Goal: Task Accomplishment & Management: Manage account settings

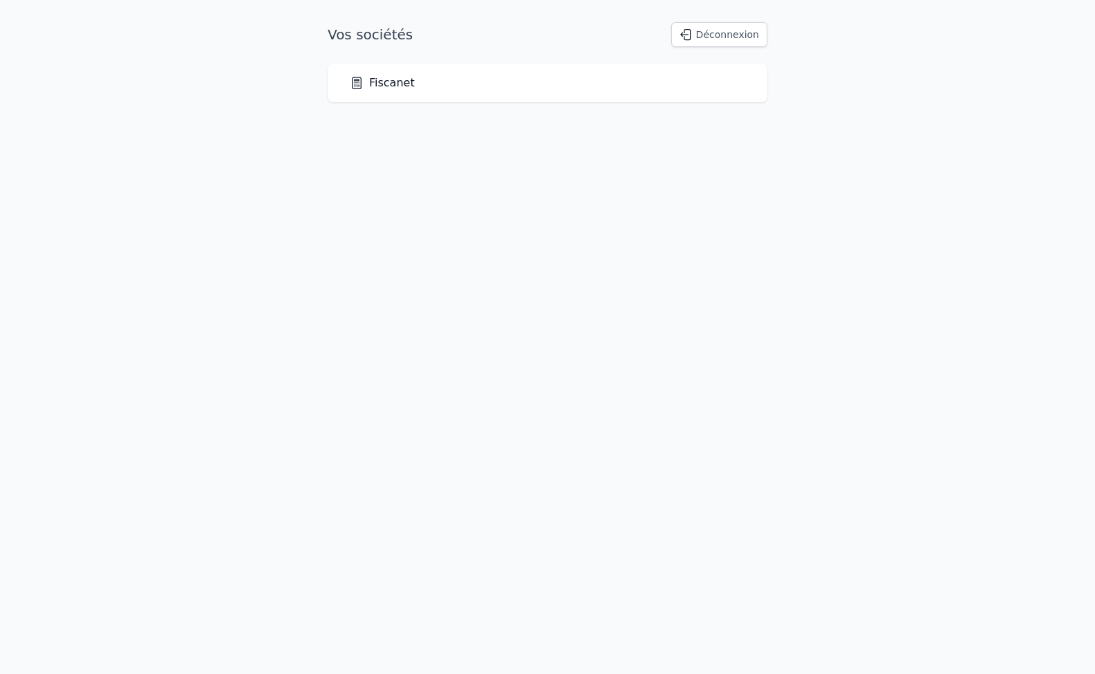
click at [373, 84] on link "Fiscanet" at bounding box center [382, 83] width 65 height 17
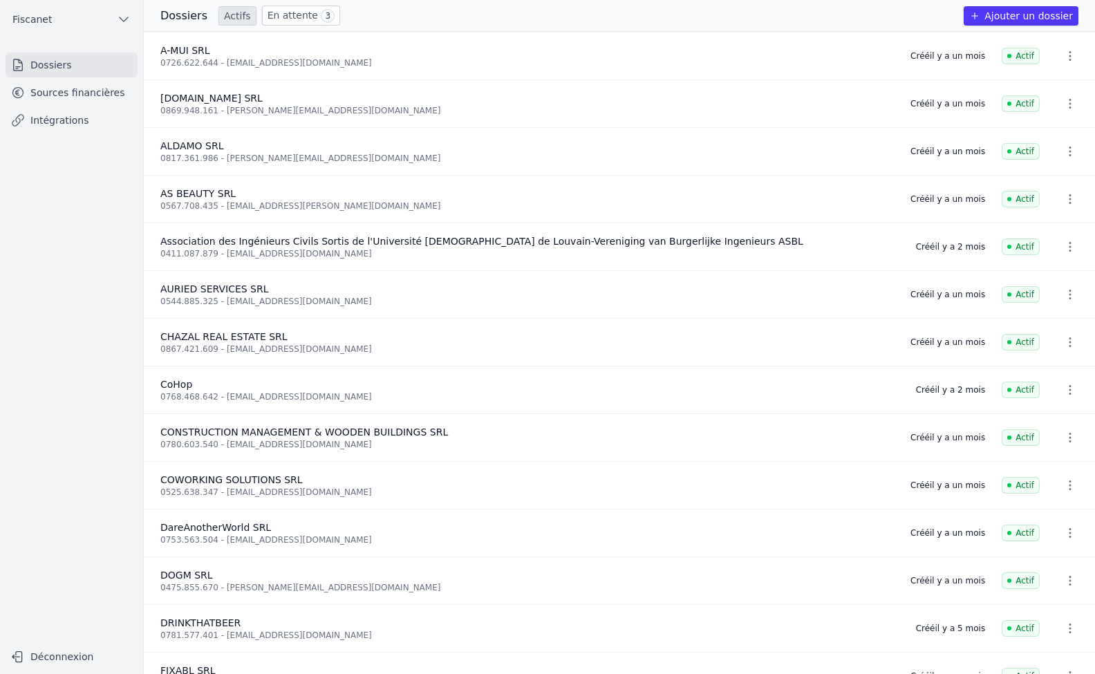
click at [122, 86] on link "Sources financières" at bounding box center [72, 92] width 132 height 25
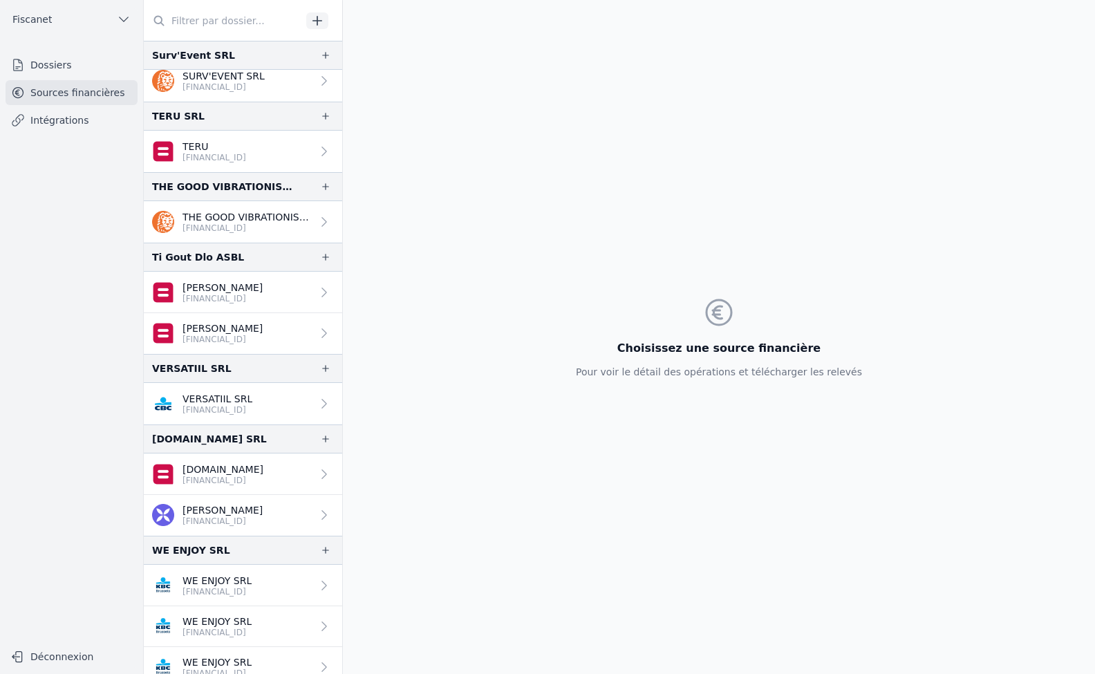
scroll to position [2829, 0]
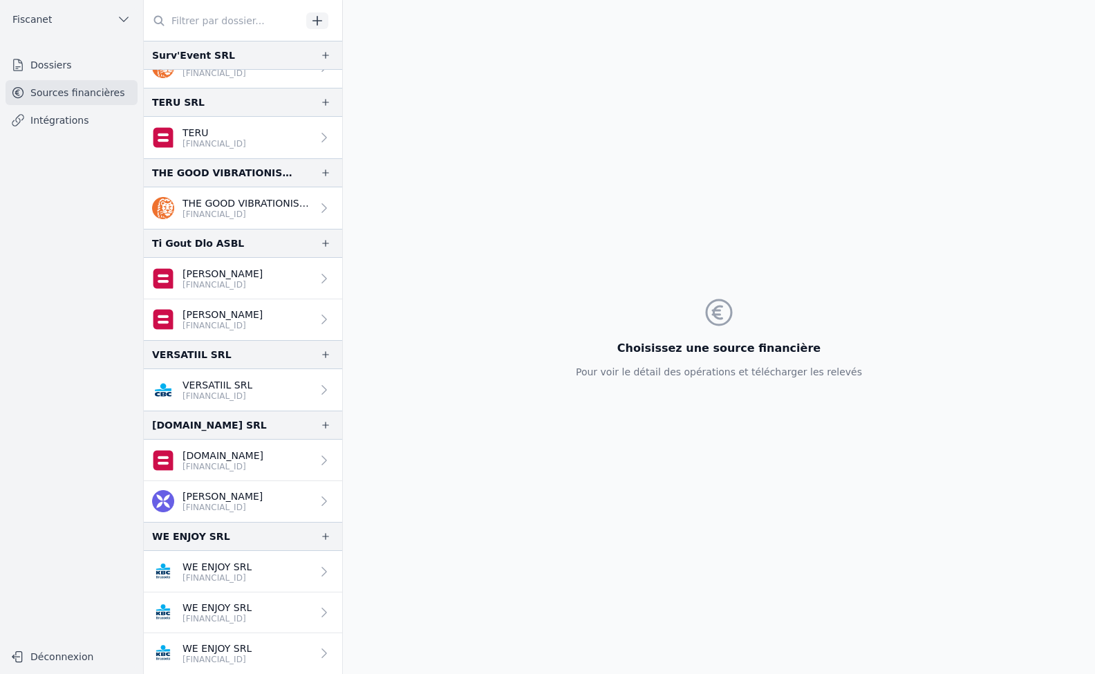
click at [83, 123] on link "Intégrations" at bounding box center [72, 120] width 132 height 25
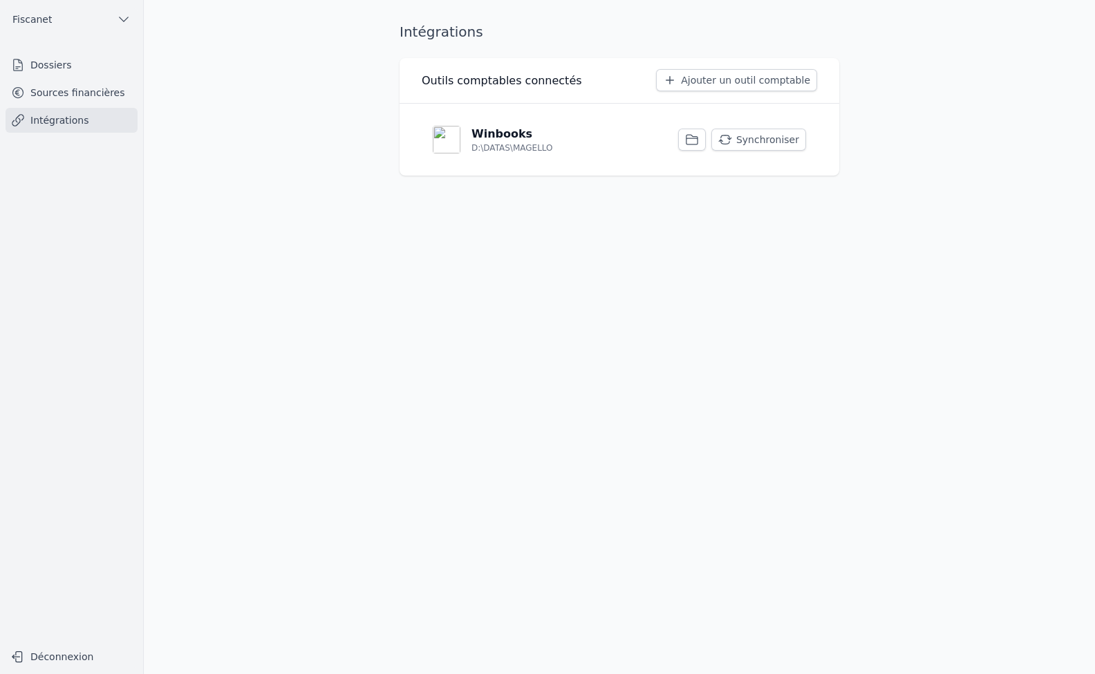
click at [471, 139] on div "Winbooks D:\DATAS\MAGELLO" at bounding box center [493, 140] width 120 height 28
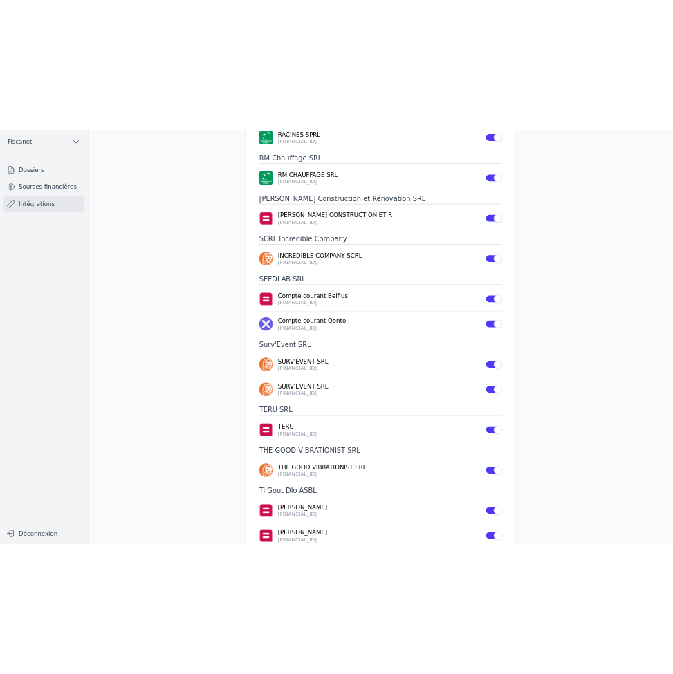
scroll to position [2765, 0]
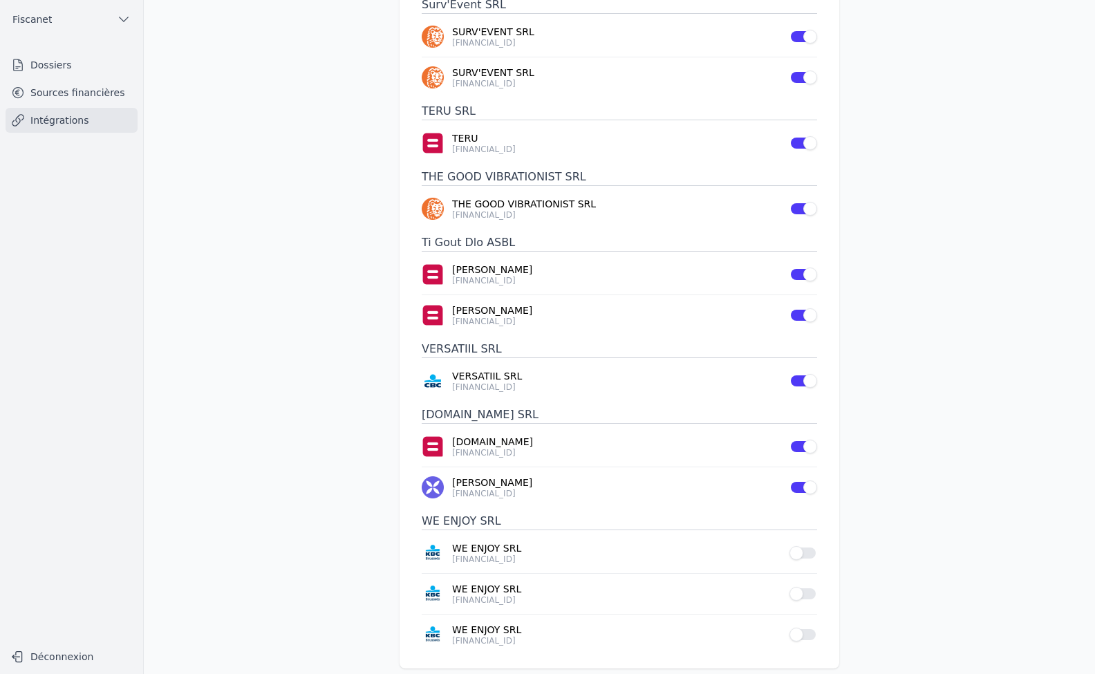
click at [802, 546] on button "Use setting" at bounding box center [804, 553] width 28 height 14
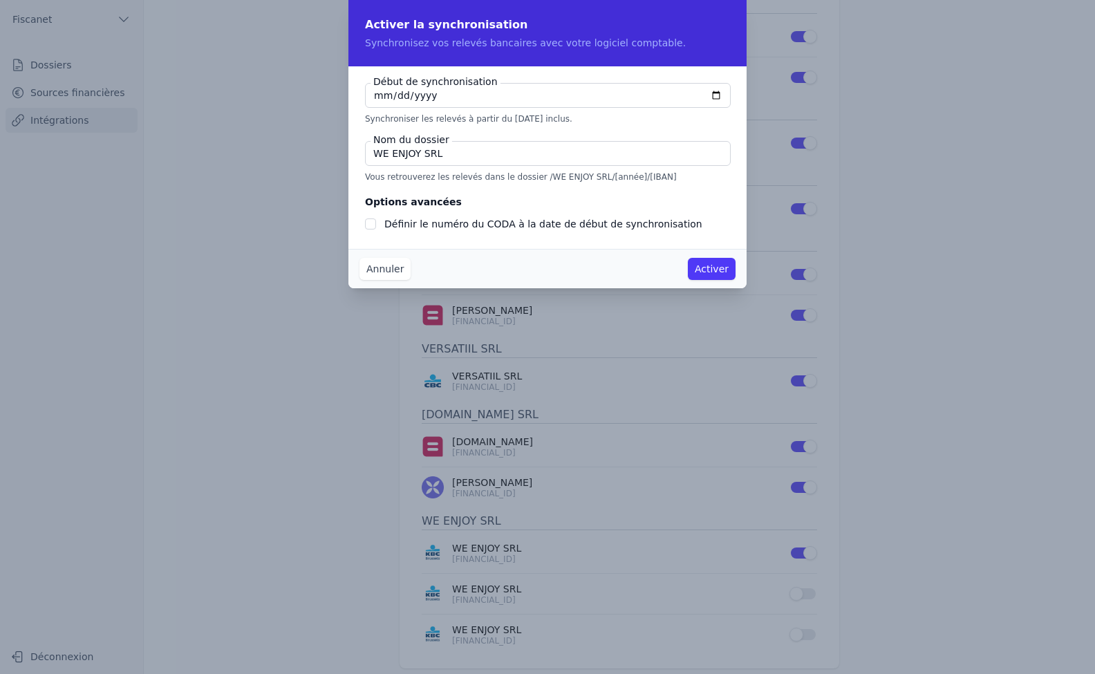
checkbox input "false"
type input "2025-09-01"
click at [387, 96] on input "2025-07-01" at bounding box center [548, 95] width 366 height 25
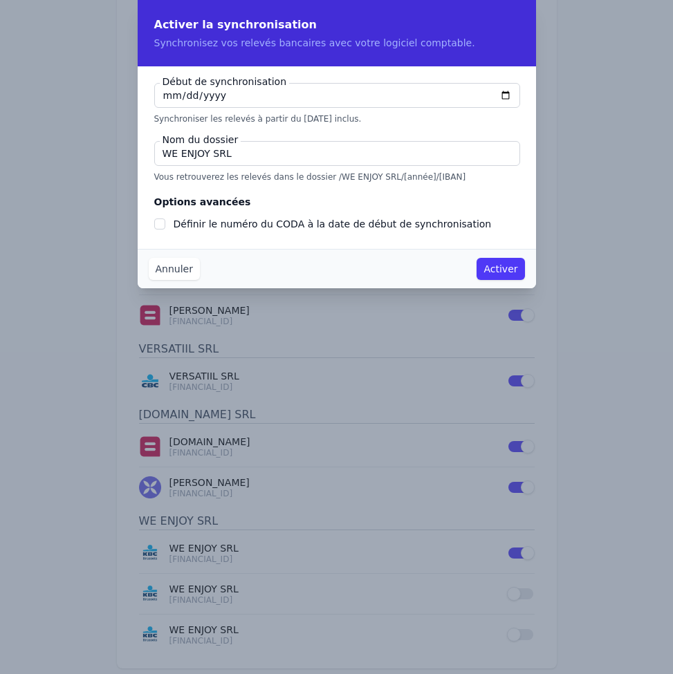
click at [160, 97] on input "2025-07-01" at bounding box center [337, 95] width 366 height 25
click at [166, 90] on input "2025-07-01" at bounding box center [337, 95] width 366 height 25
type input "2025-07-29"
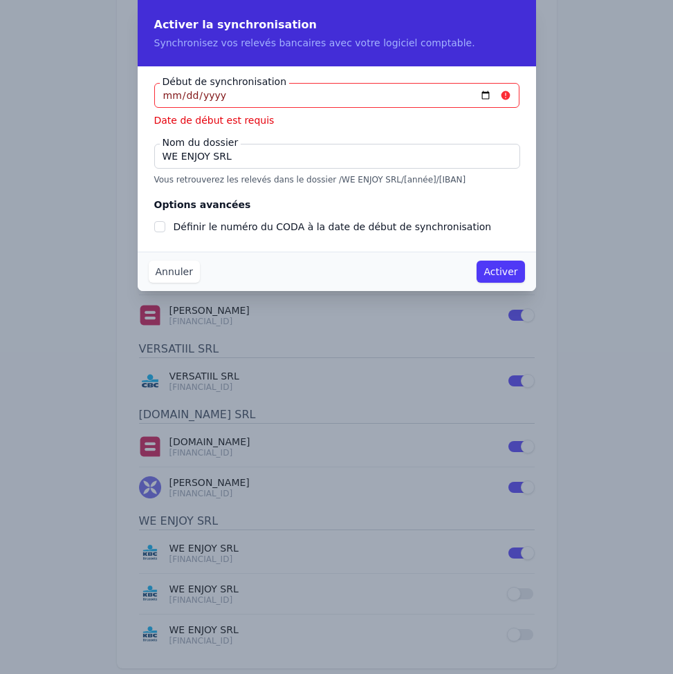
type input "2025-07-29"
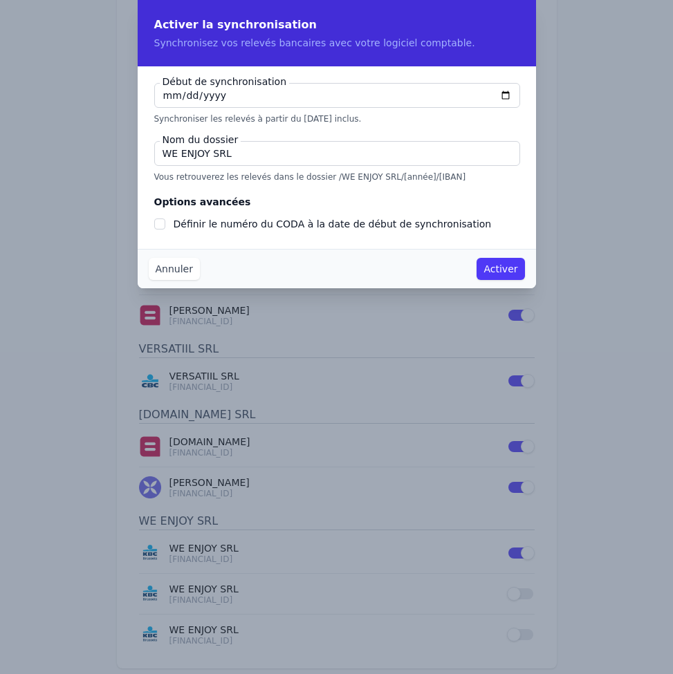
click at [239, 158] on input "WE ENJOY SRL" at bounding box center [337, 153] width 366 height 25
type input "WE ENJOY"
click at [160, 227] on input "Définir le numéro du CODA à la date de début de synchronisation" at bounding box center [159, 223] width 11 height 11
checkbox input "true"
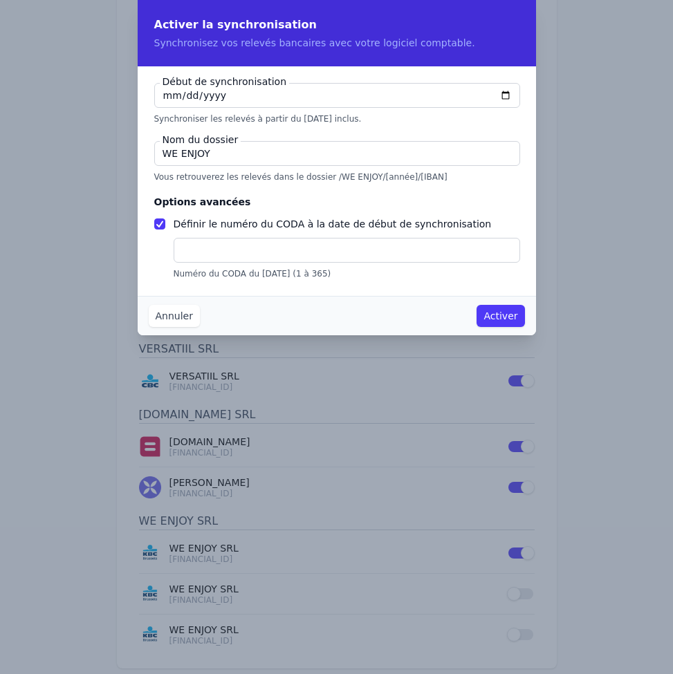
click at [229, 260] on input "text" at bounding box center [347, 250] width 346 height 25
type input "71"
click at [500, 323] on button "Activer" at bounding box center [500, 316] width 48 height 22
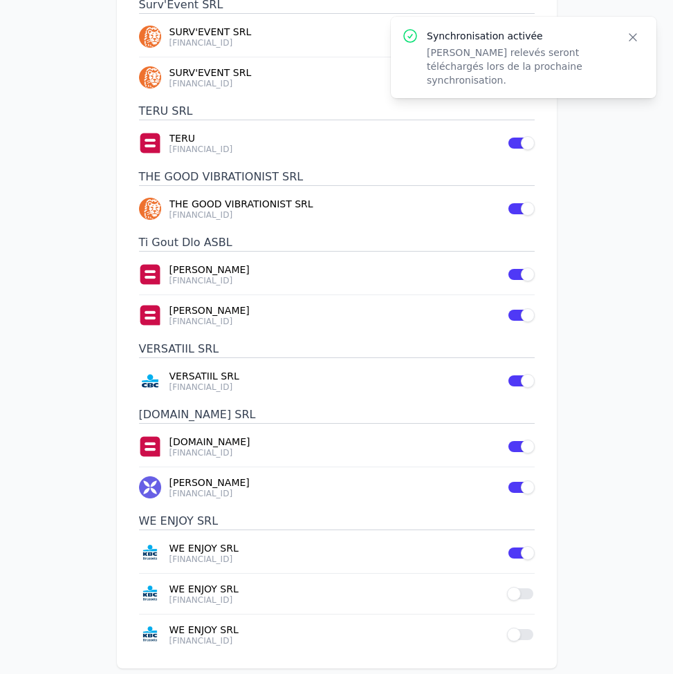
click at [519, 587] on button "Use setting" at bounding box center [521, 594] width 28 height 14
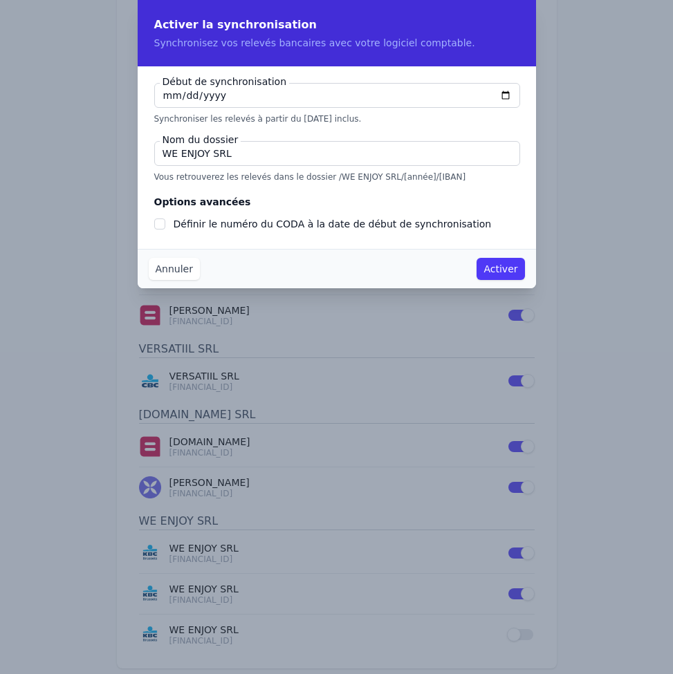
click at [167, 100] on input "2025-09-10" at bounding box center [337, 95] width 366 height 25
type input "2025-09-02"
checkbox input "false"
type input "2025-09-29"
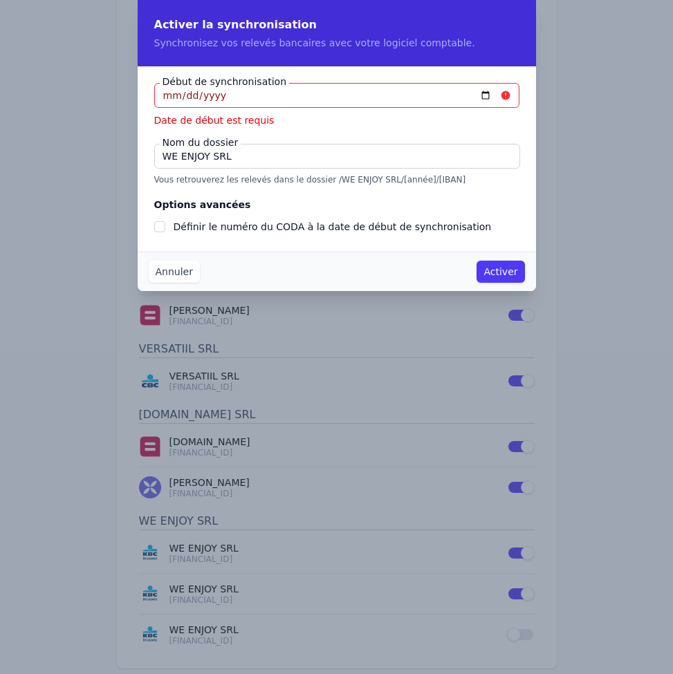
type input "2025-07-29"
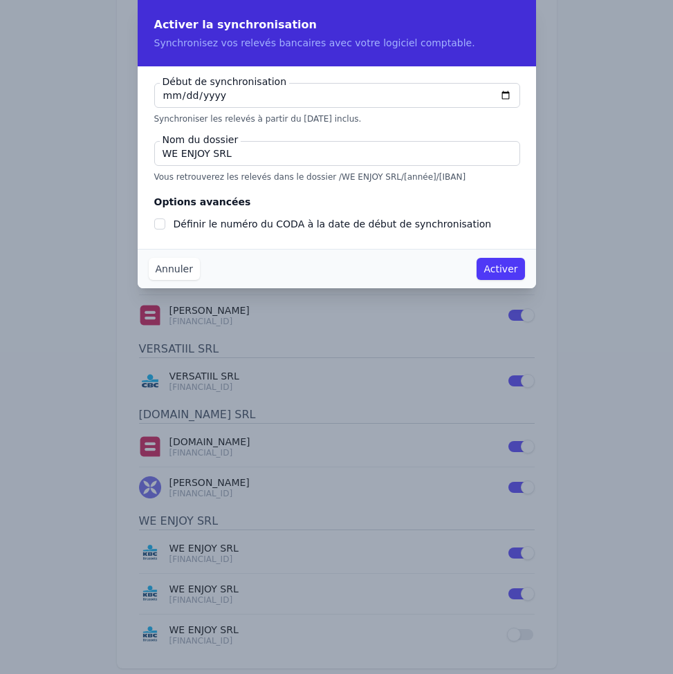
click at [234, 154] on input "WE ENJOY SRL" at bounding box center [337, 153] width 366 height 25
type input "WE ENJOY"
click at [158, 228] on input "Définir le numéro du CODA à la date de début de synchronisation" at bounding box center [159, 223] width 11 height 11
checkbox input "true"
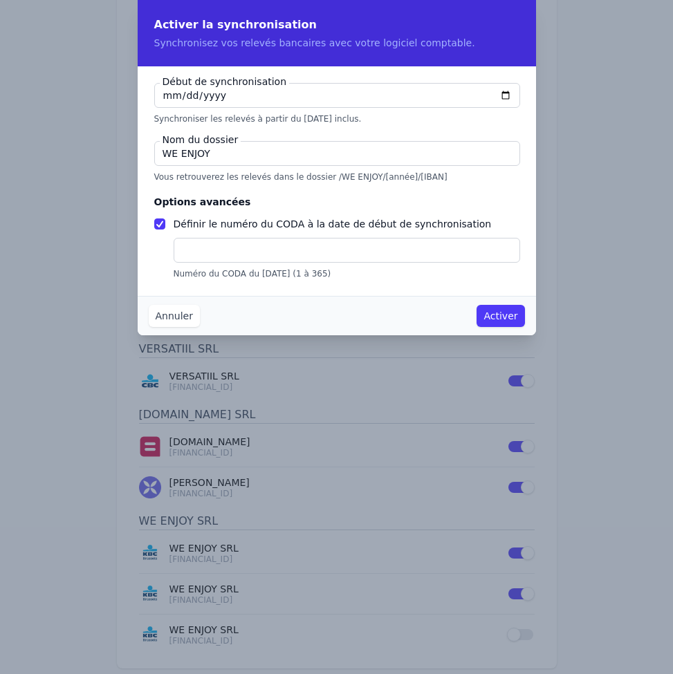
click at [234, 257] on input "text" at bounding box center [347, 250] width 346 height 25
type input "139"
click at [490, 315] on button "Activer" at bounding box center [500, 316] width 48 height 22
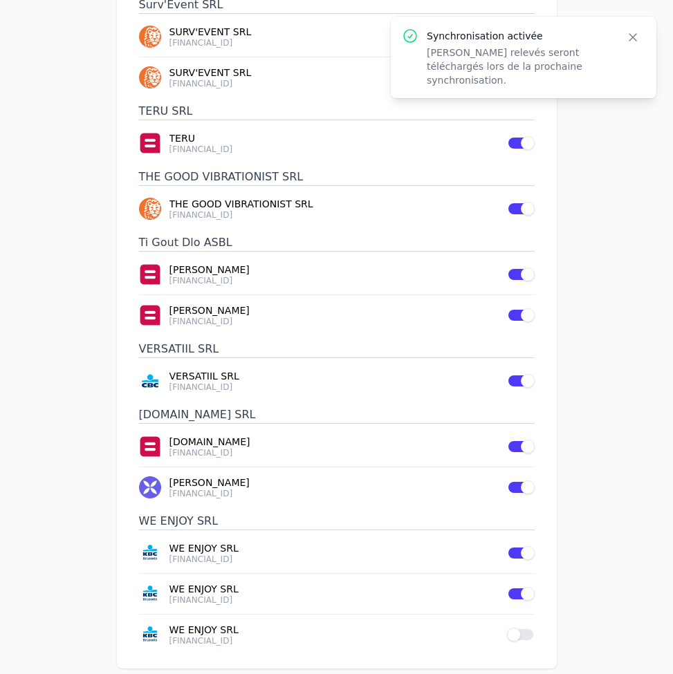
click at [525, 628] on button "Use setting" at bounding box center [521, 635] width 28 height 14
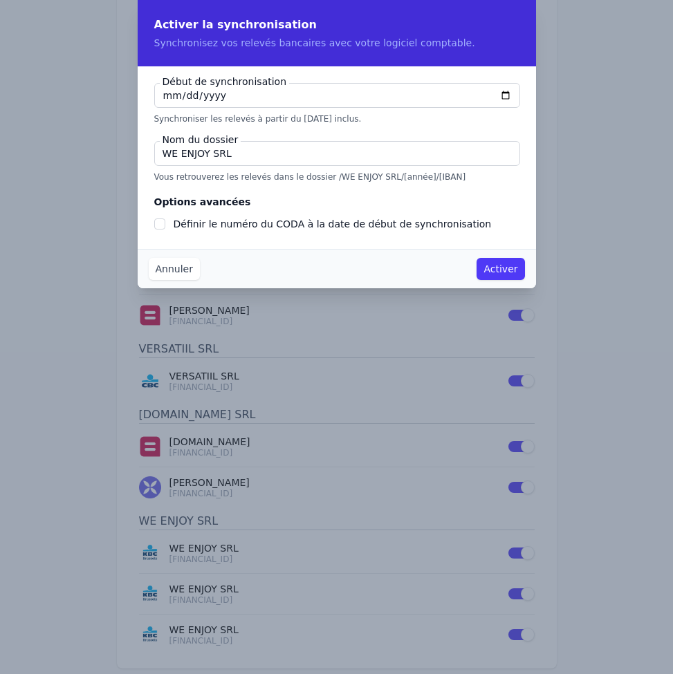
click at [168, 100] on input "2025-09-10" at bounding box center [337, 95] width 366 height 25
checkbox input "false"
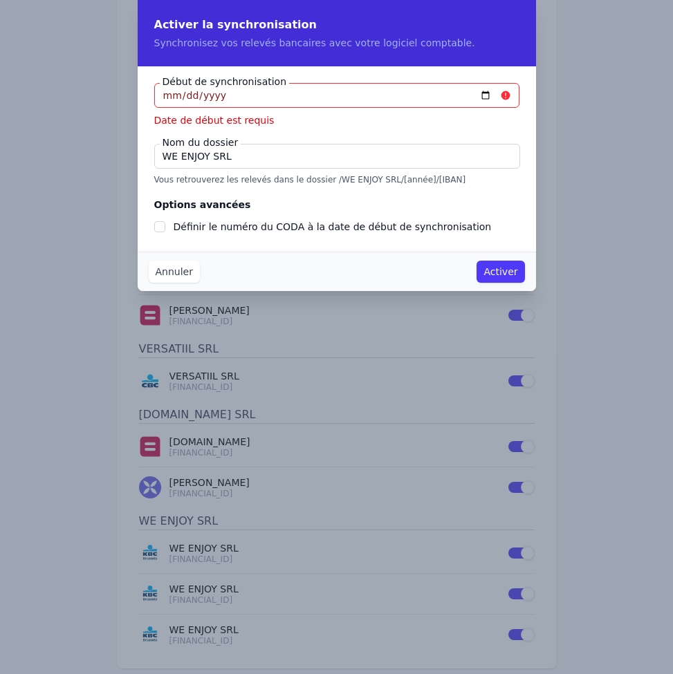
type input "2025-09-01"
type input "2025-07-01"
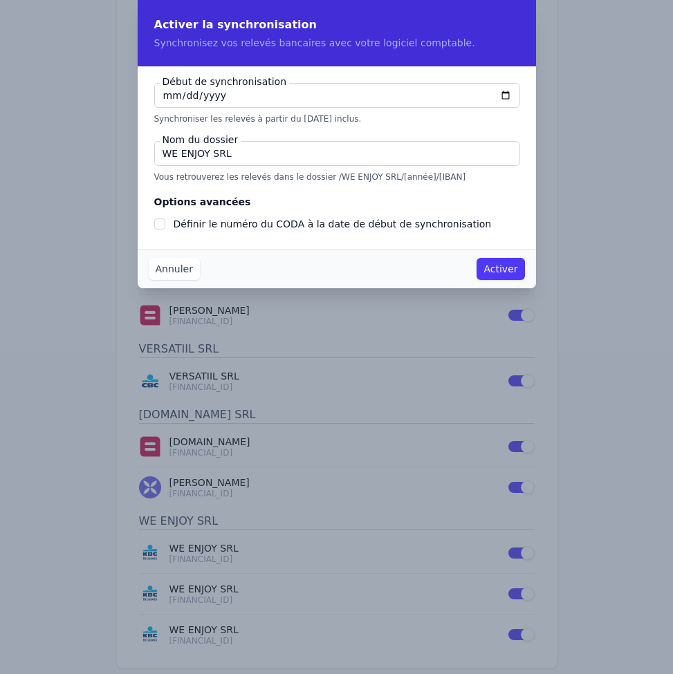
click at [239, 160] on input "WE ENJOY SRL" at bounding box center [337, 153] width 366 height 25
type input "WE ENJOY"
click at [162, 225] on input "Définir le numéro du CODA à la date de début de synchronisation" at bounding box center [159, 223] width 11 height 11
checkbox input "true"
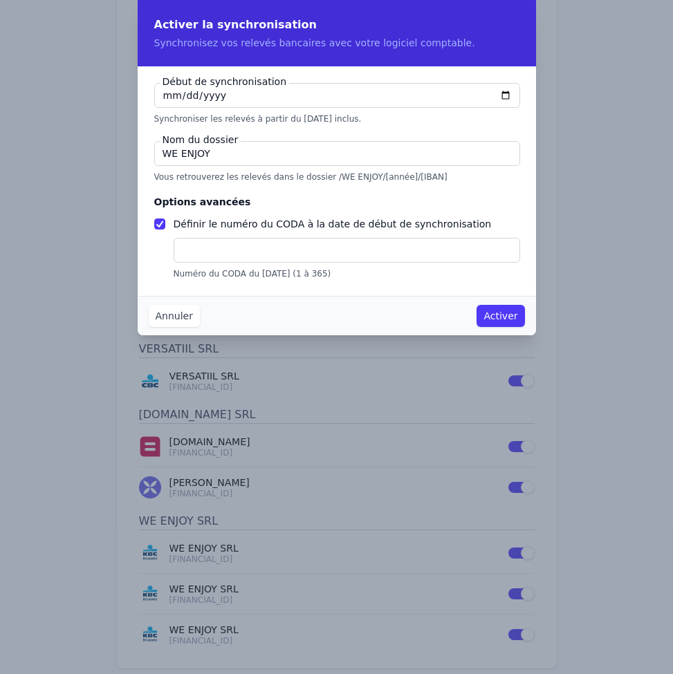
click at [225, 248] on input "text" at bounding box center [347, 250] width 346 height 25
type input "7"
click at [506, 316] on button "Activer" at bounding box center [500, 316] width 48 height 22
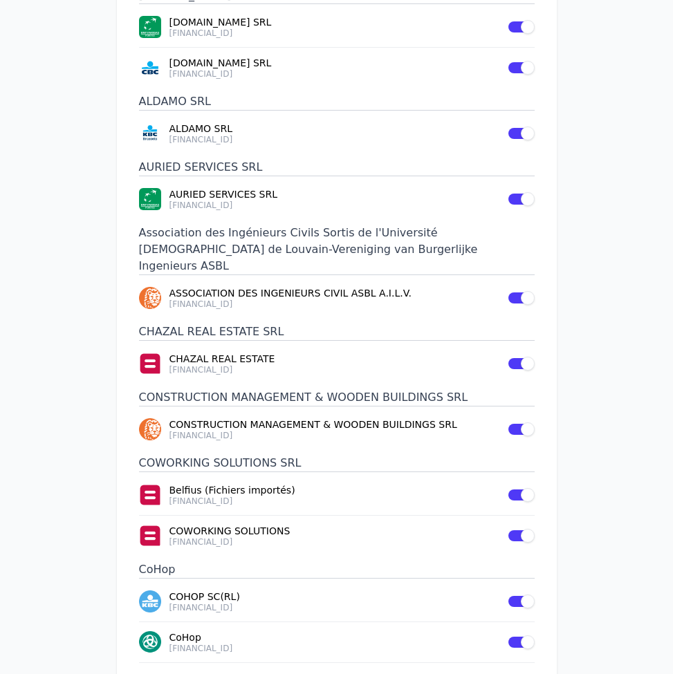
scroll to position [0, 0]
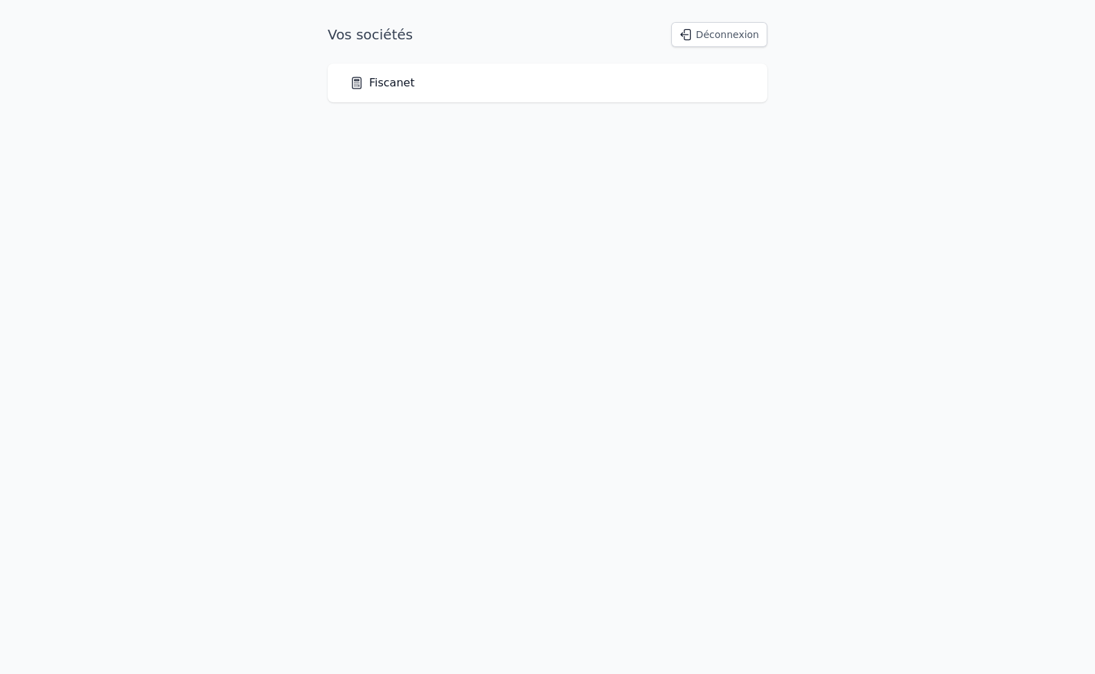
click at [388, 86] on link "Fiscanet" at bounding box center [382, 83] width 65 height 17
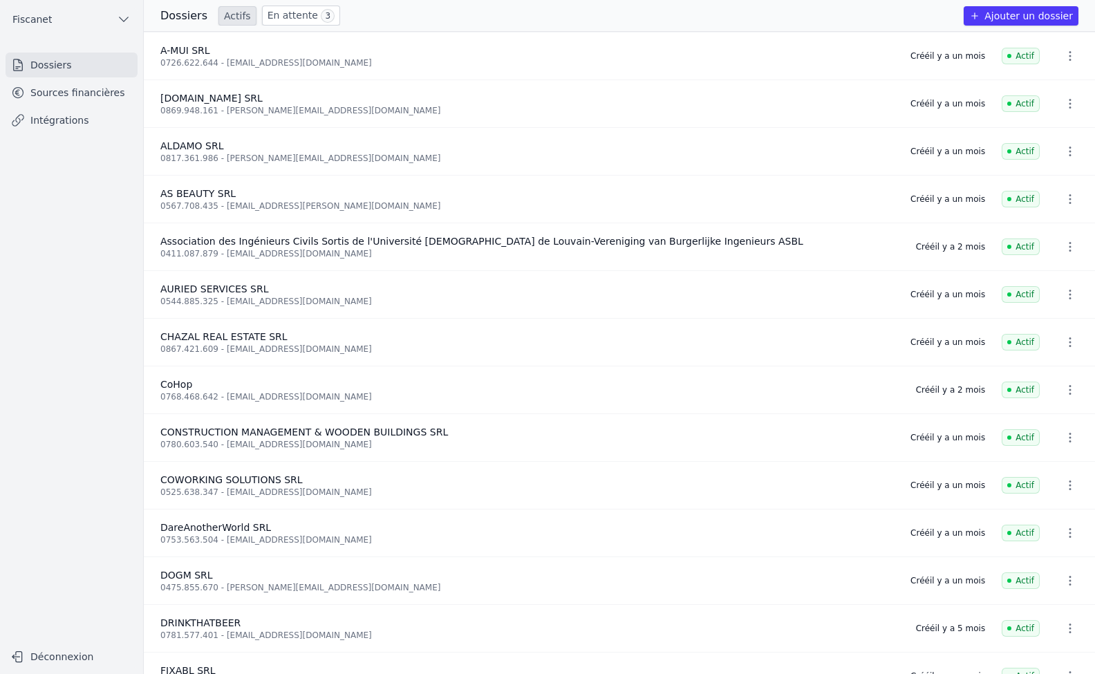
click at [35, 99] on link "Sources financières" at bounding box center [72, 92] width 132 height 25
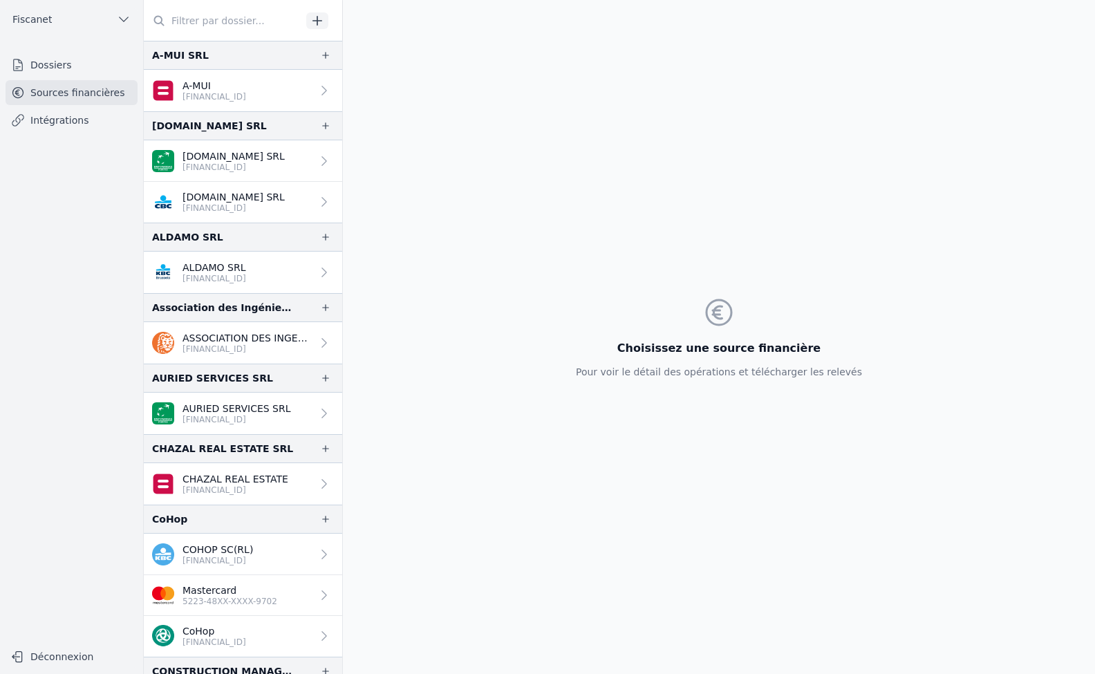
click at [41, 126] on link "Intégrations" at bounding box center [72, 120] width 132 height 25
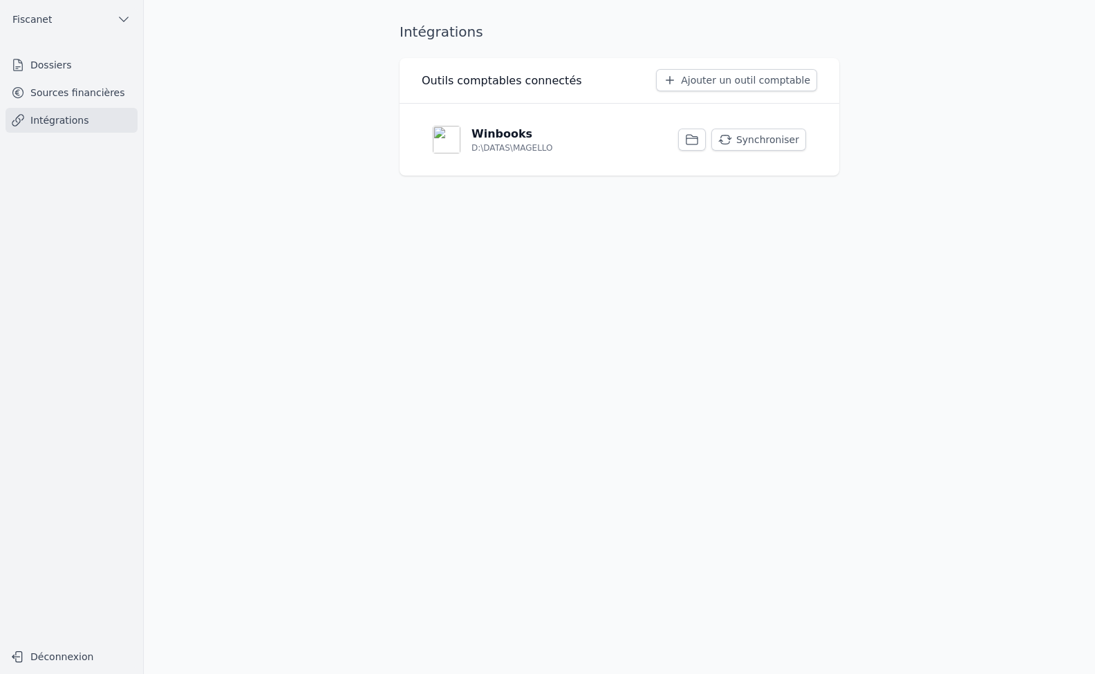
click at [783, 129] on button "Synchroniser" at bounding box center [758, 140] width 95 height 22
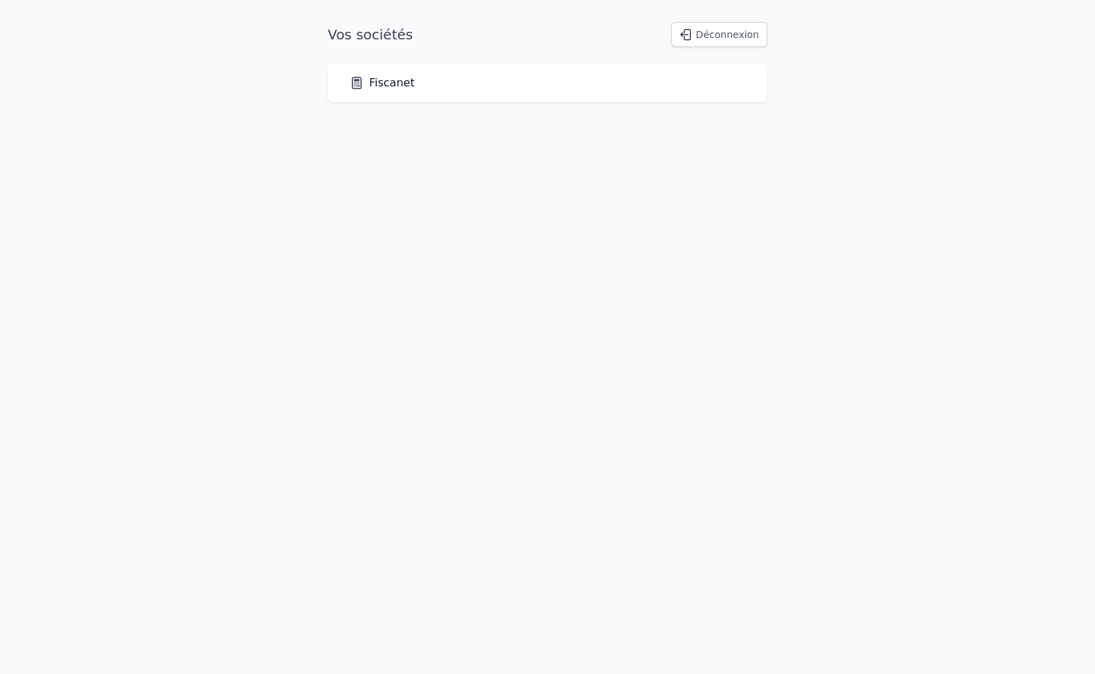
click at [364, 93] on div "Fiscanet" at bounding box center [548, 83] width 440 height 39
click at [368, 89] on link "Fiscanet" at bounding box center [382, 83] width 65 height 17
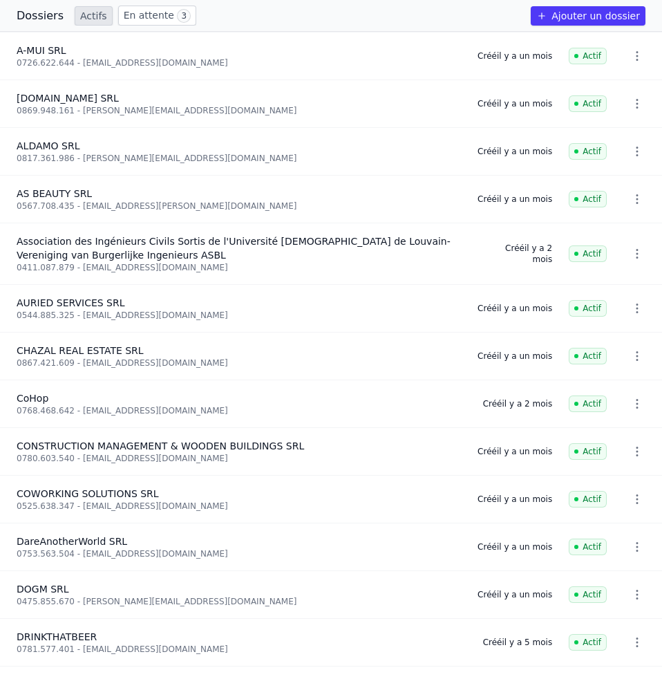
click at [141, 11] on link "En attente 3" at bounding box center [157, 16] width 78 height 20
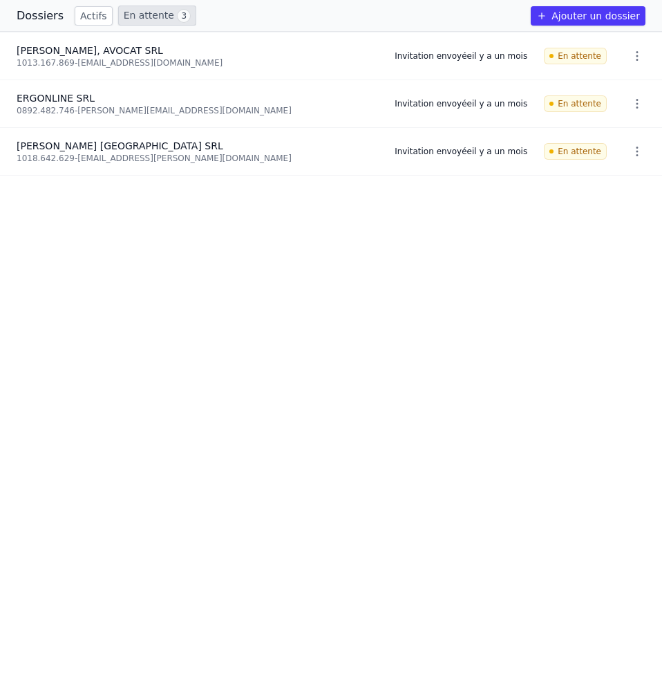
click at [83, 17] on link "Actifs" at bounding box center [94, 15] width 38 height 19
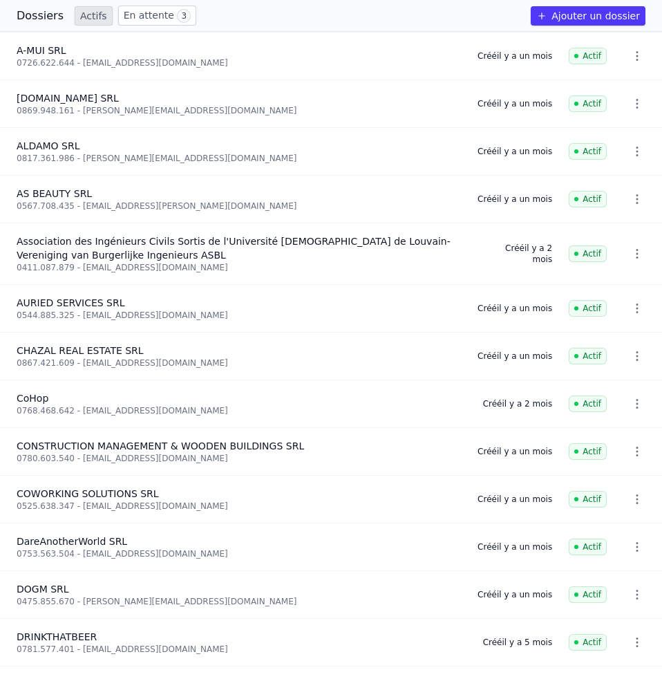
click at [631, 111] on button "button" at bounding box center [638, 104] width 28 height 22
click at [47, 19] on div at bounding box center [331, 339] width 662 height 679
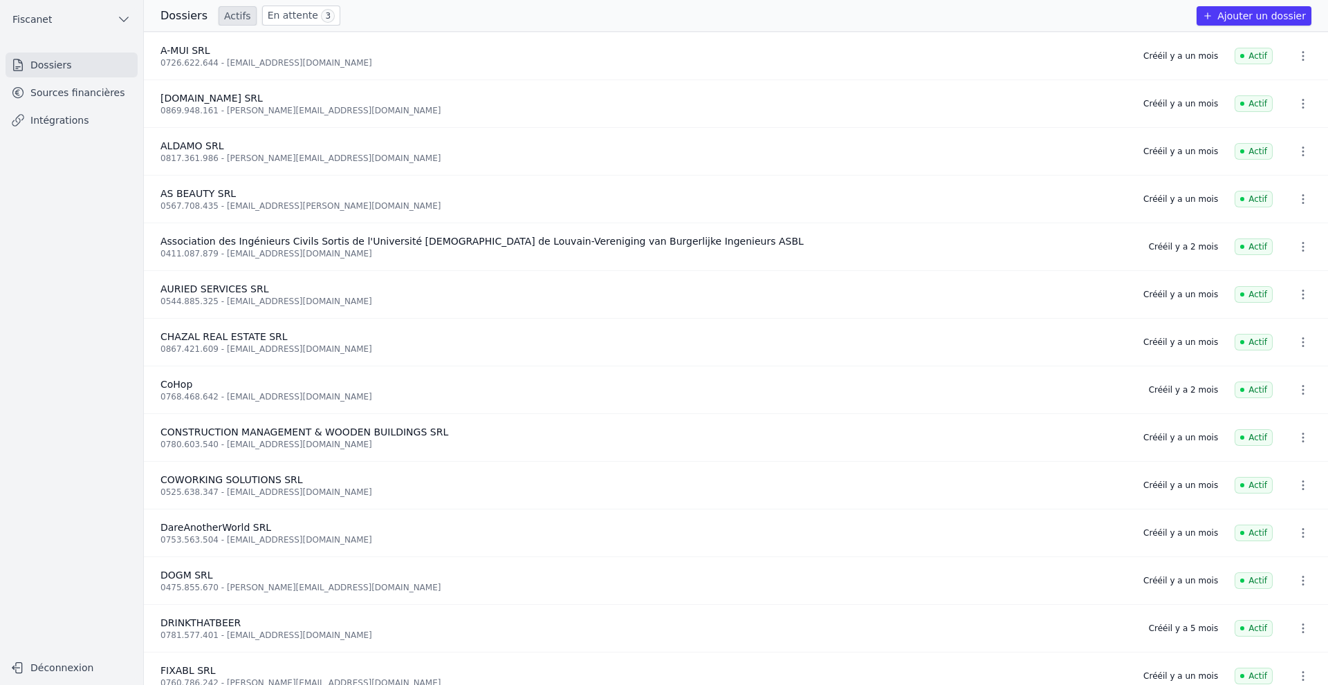
click at [38, 103] on link "Sources financières" at bounding box center [72, 92] width 132 height 25
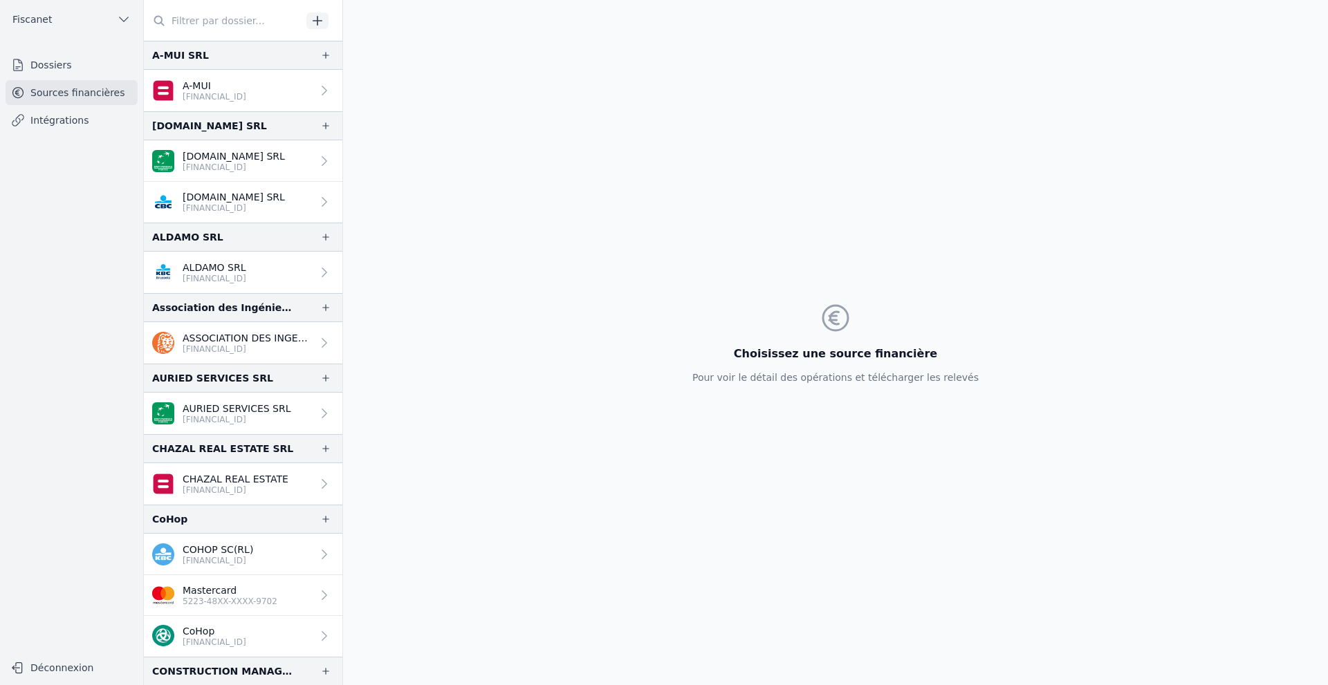
click at [237, 154] on p "[DOMAIN_NAME] SRL" at bounding box center [234, 156] width 102 height 14
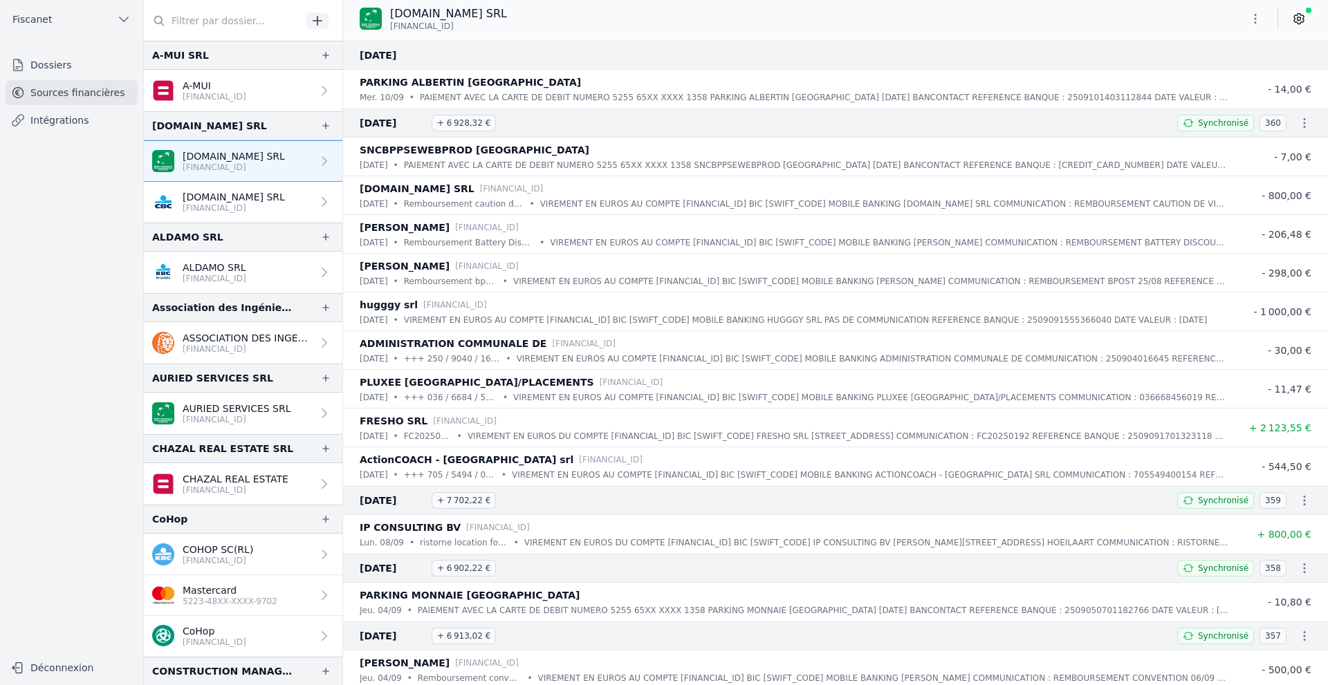
click at [1095, 21] on link at bounding box center [1298, 19] width 25 height 22
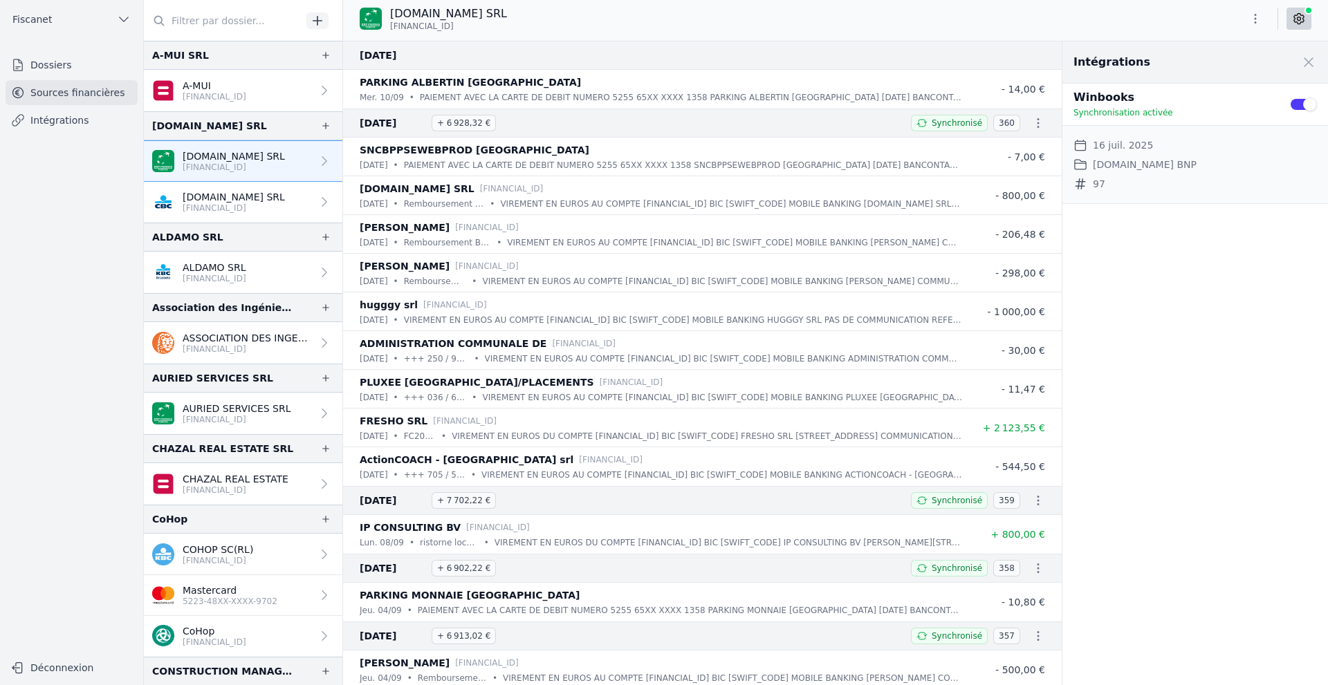
click at [255, 189] on link "[DOMAIN_NAME] SRL [FINANCIAL_ID]" at bounding box center [243, 202] width 198 height 41
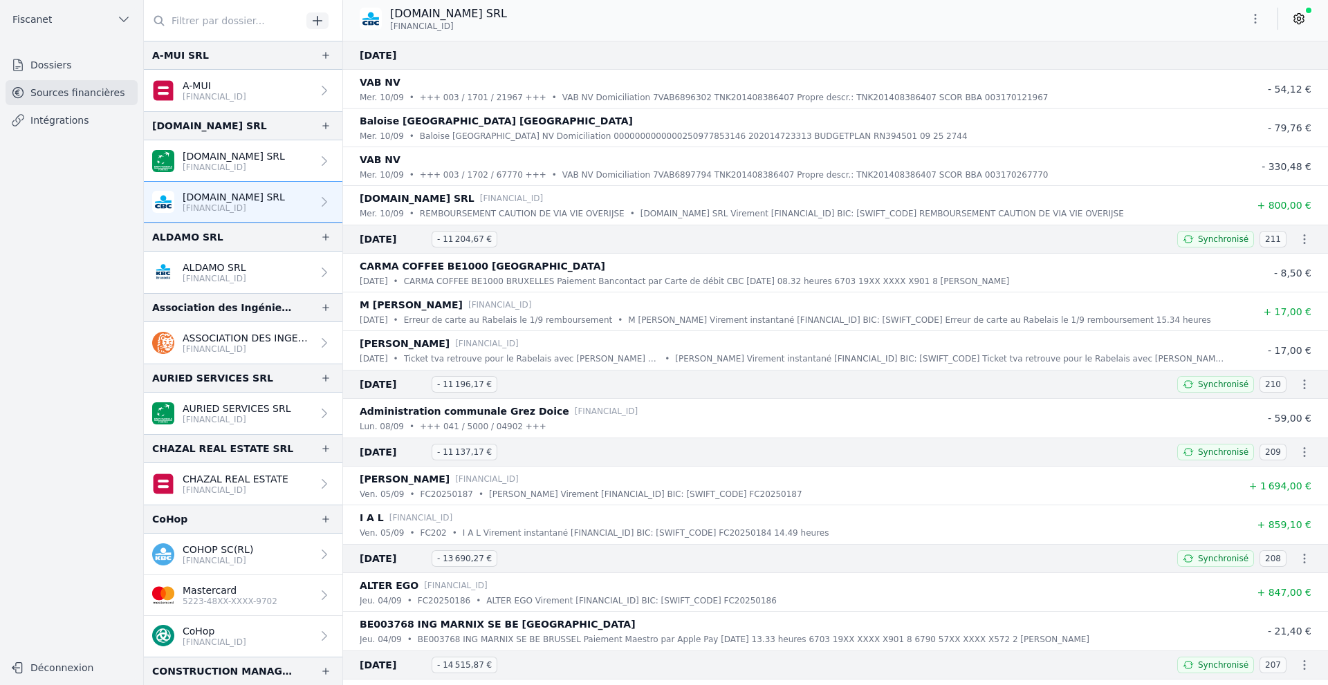
click at [1095, 25] on icon at bounding box center [1299, 19] width 14 height 14
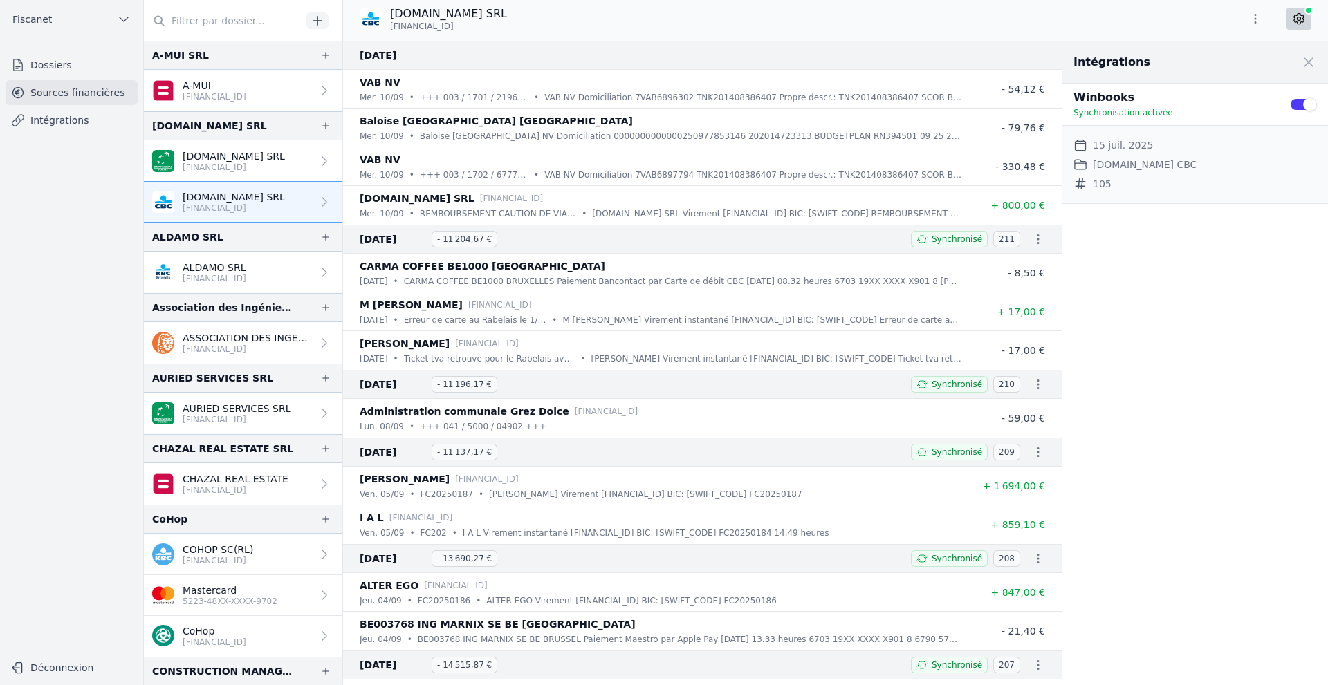
click at [246, 346] on p "[FINANCIAL_ID]" at bounding box center [247, 349] width 129 height 11
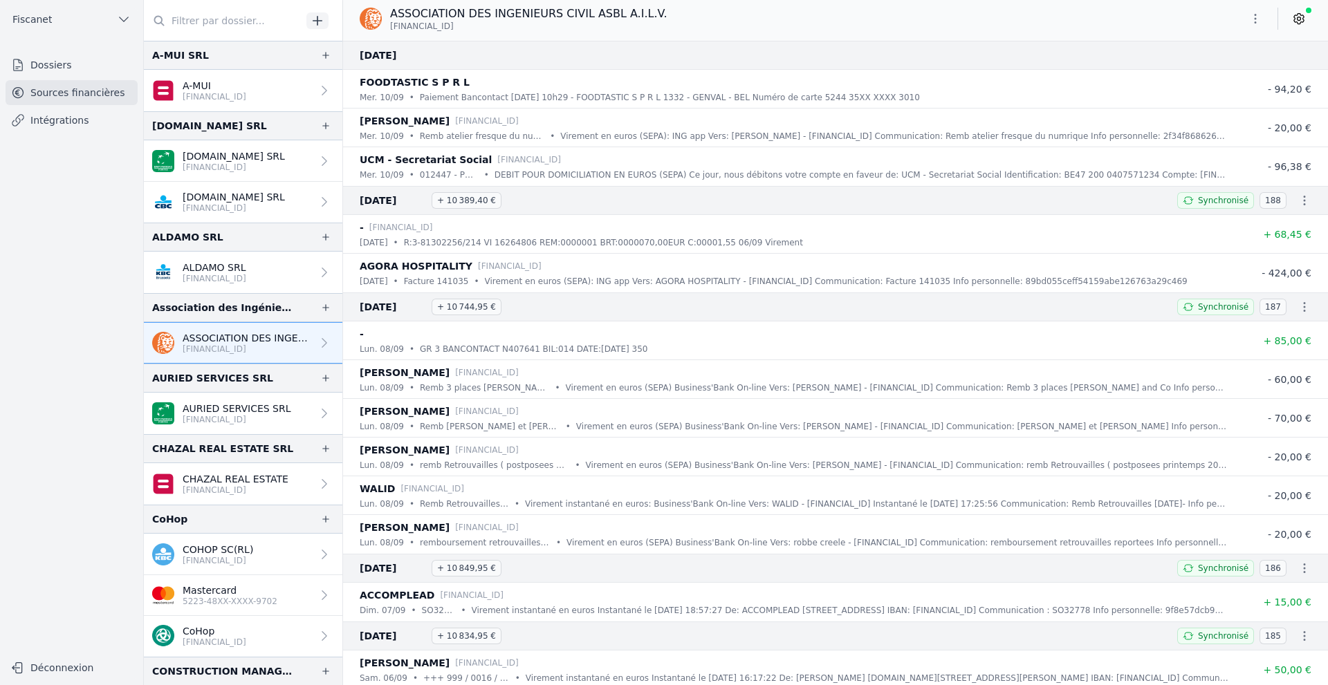
click at [1095, 25] on icon at bounding box center [1299, 19] width 14 height 14
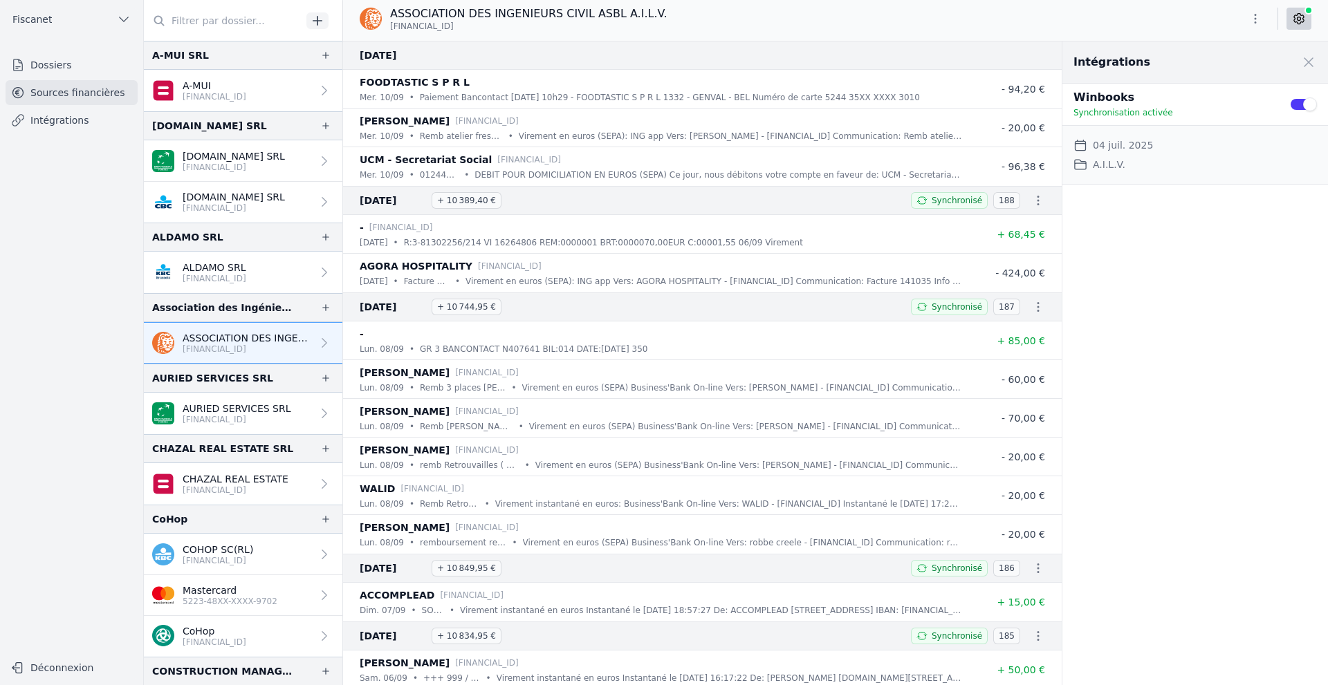
click at [201, 412] on p "AURIED SERVICES SRL" at bounding box center [237, 409] width 109 height 14
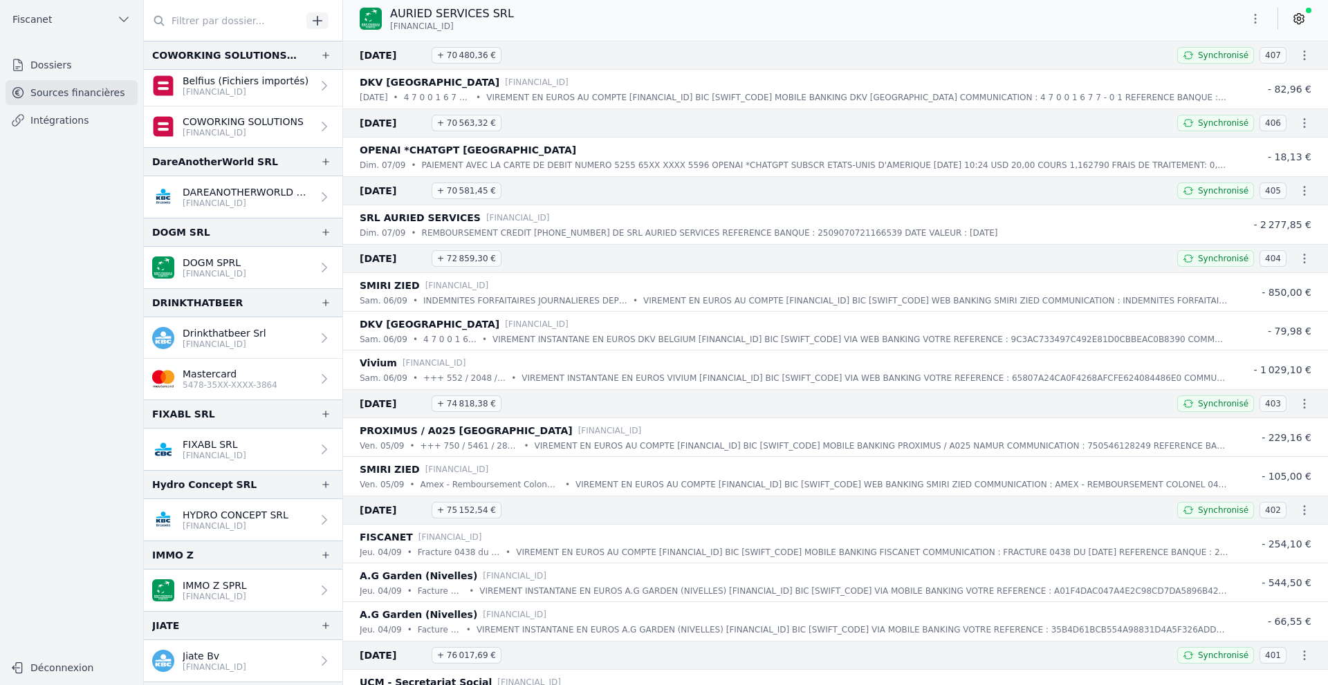
scroll to position [899, 0]
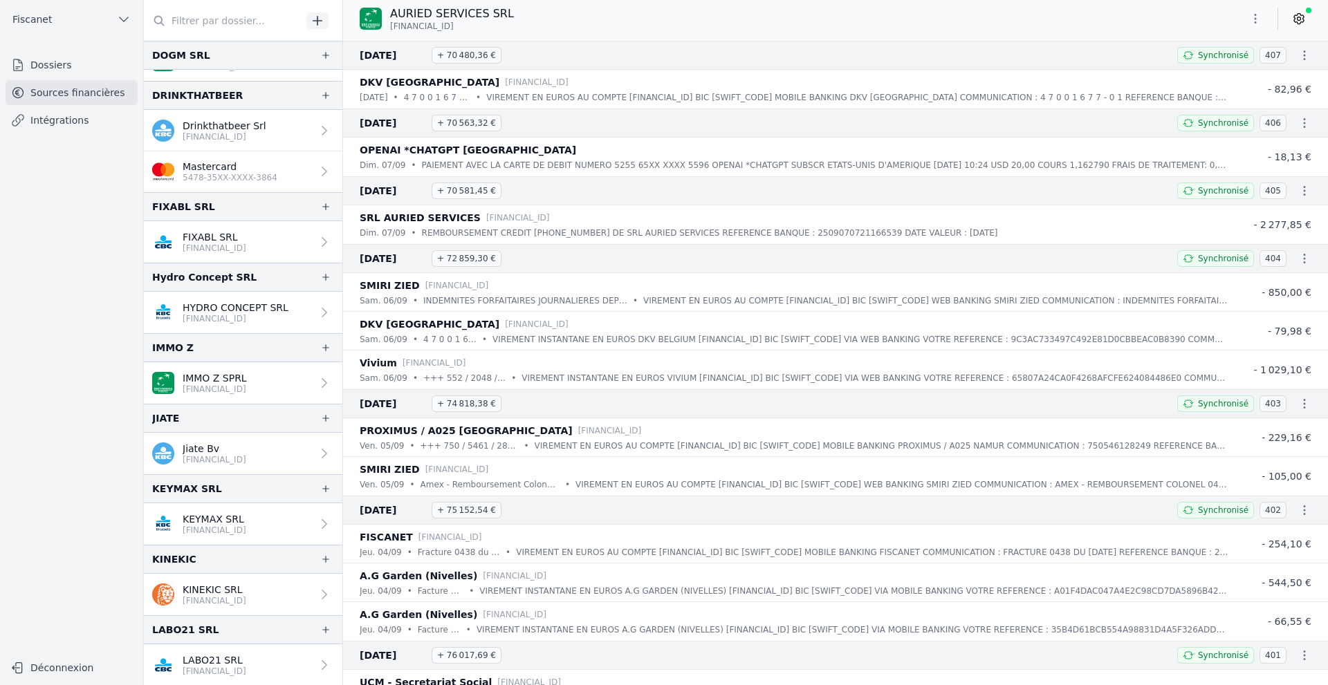
click at [243, 387] on p "[FINANCIAL_ID]" at bounding box center [215, 389] width 64 height 11
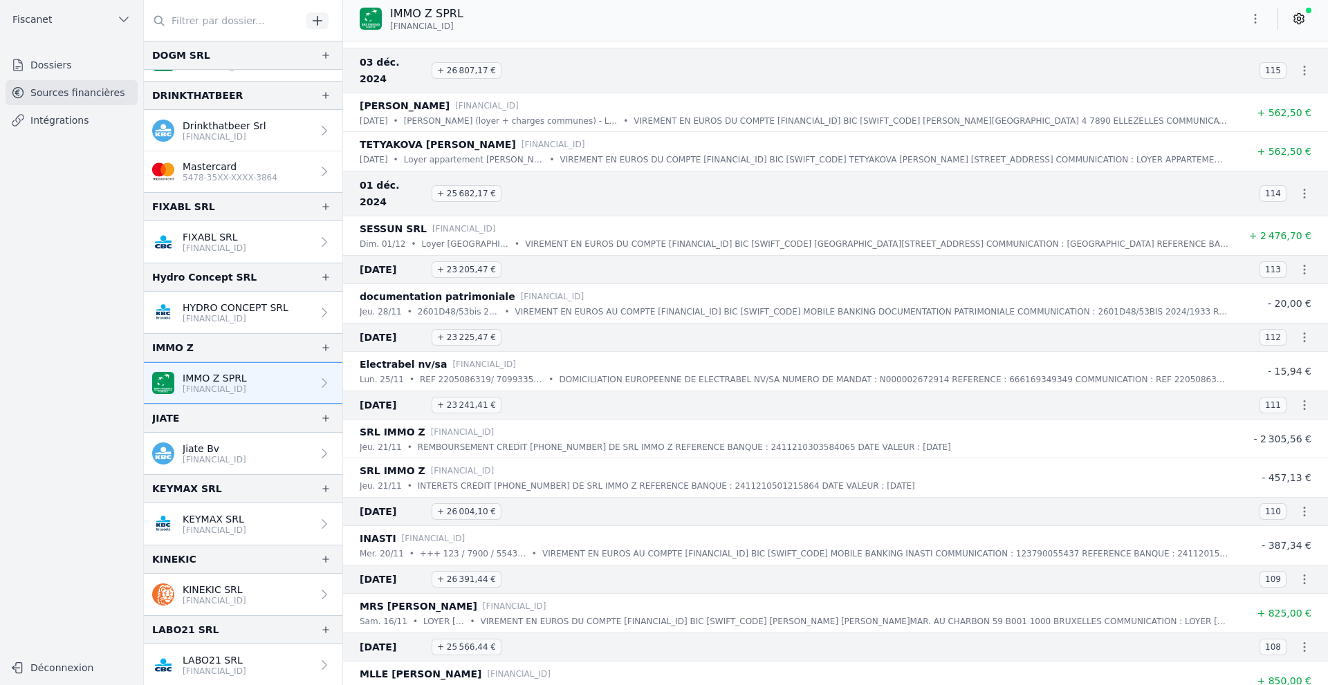
scroll to position [6084, 0]
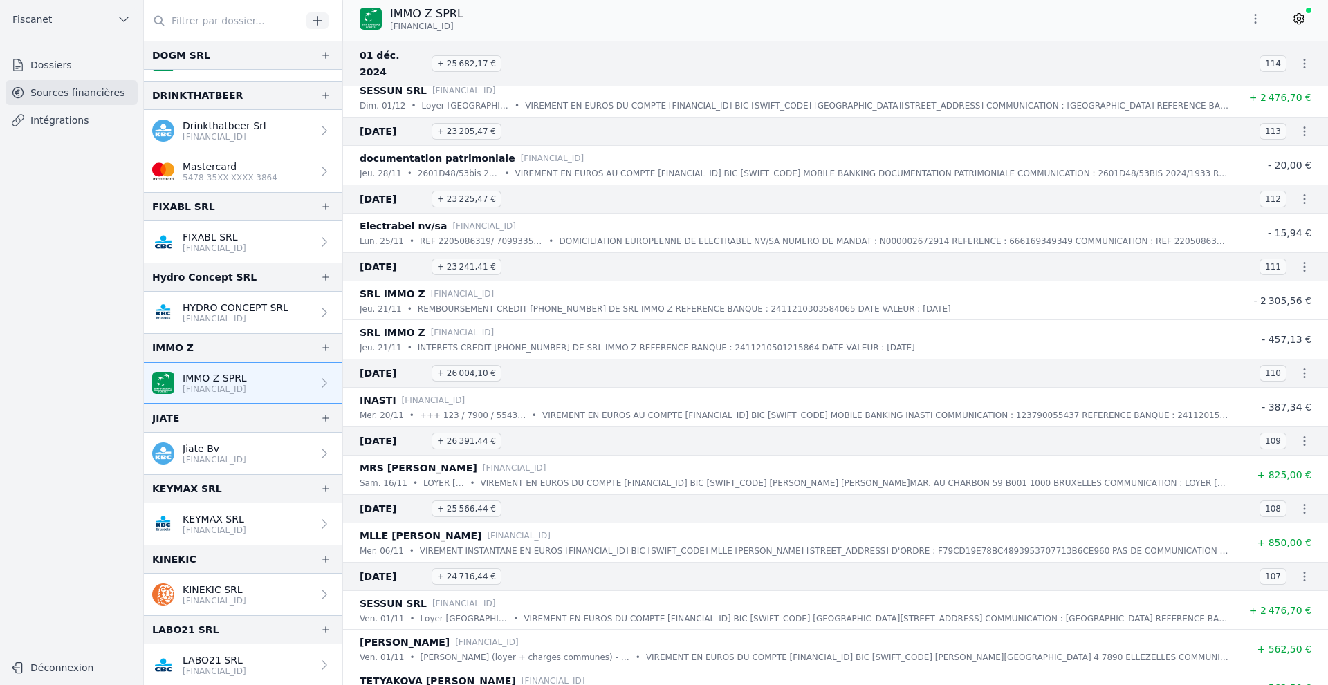
click at [230, 469] on link "Jiate Bv [FINANCIAL_ID]" at bounding box center [243, 453] width 198 height 41
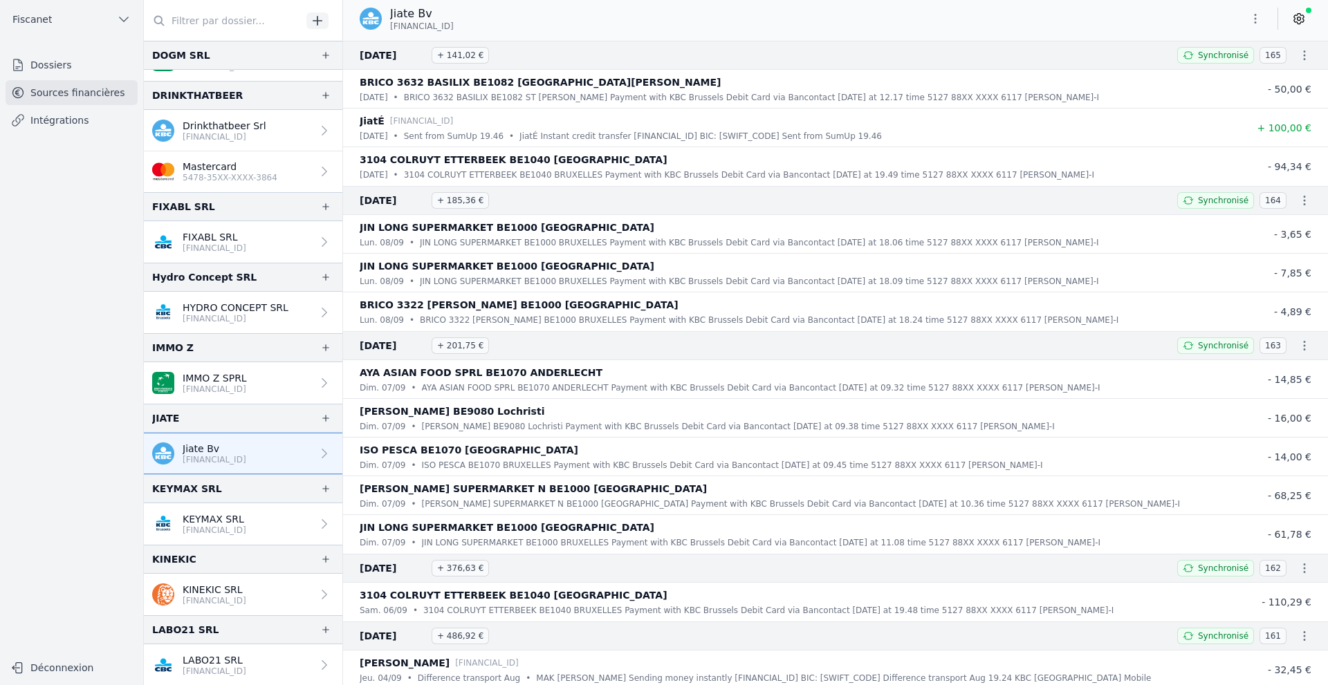
click at [243, 532] on p "[FINANCIAL_ID]" at bounding box center [215, 530] width 64 height 11
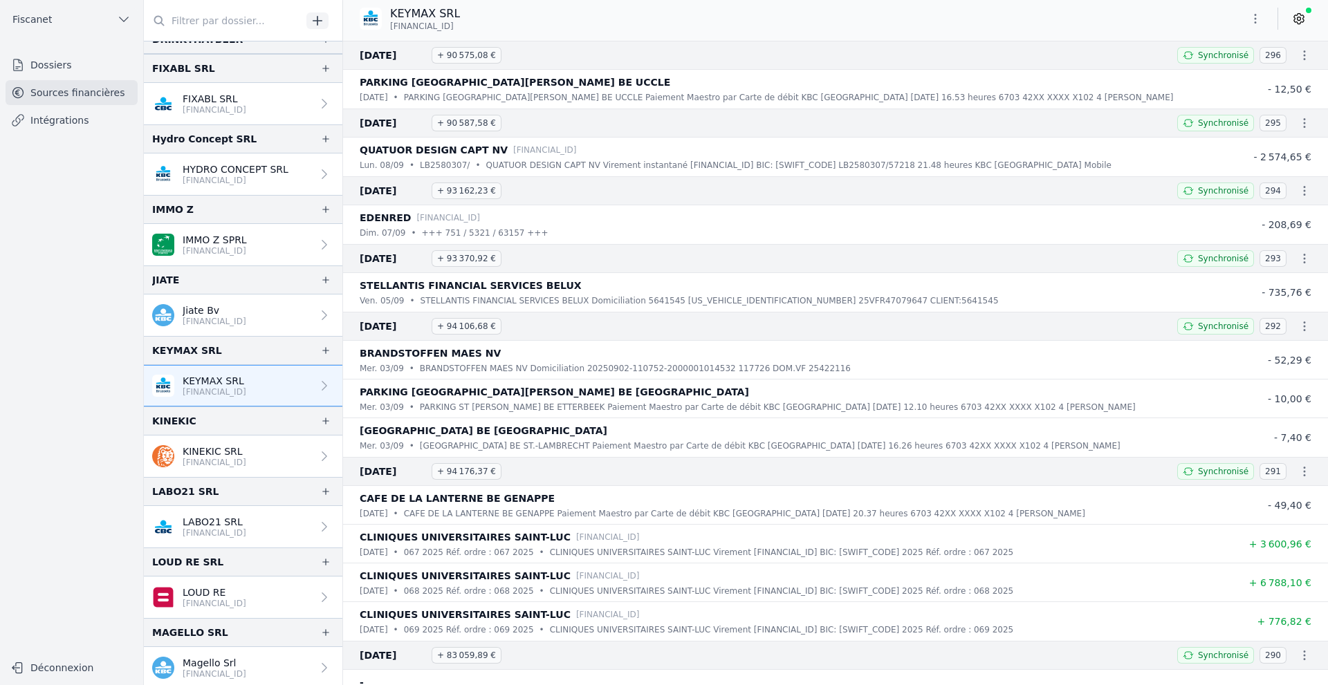
scroll to position [1383, 0]
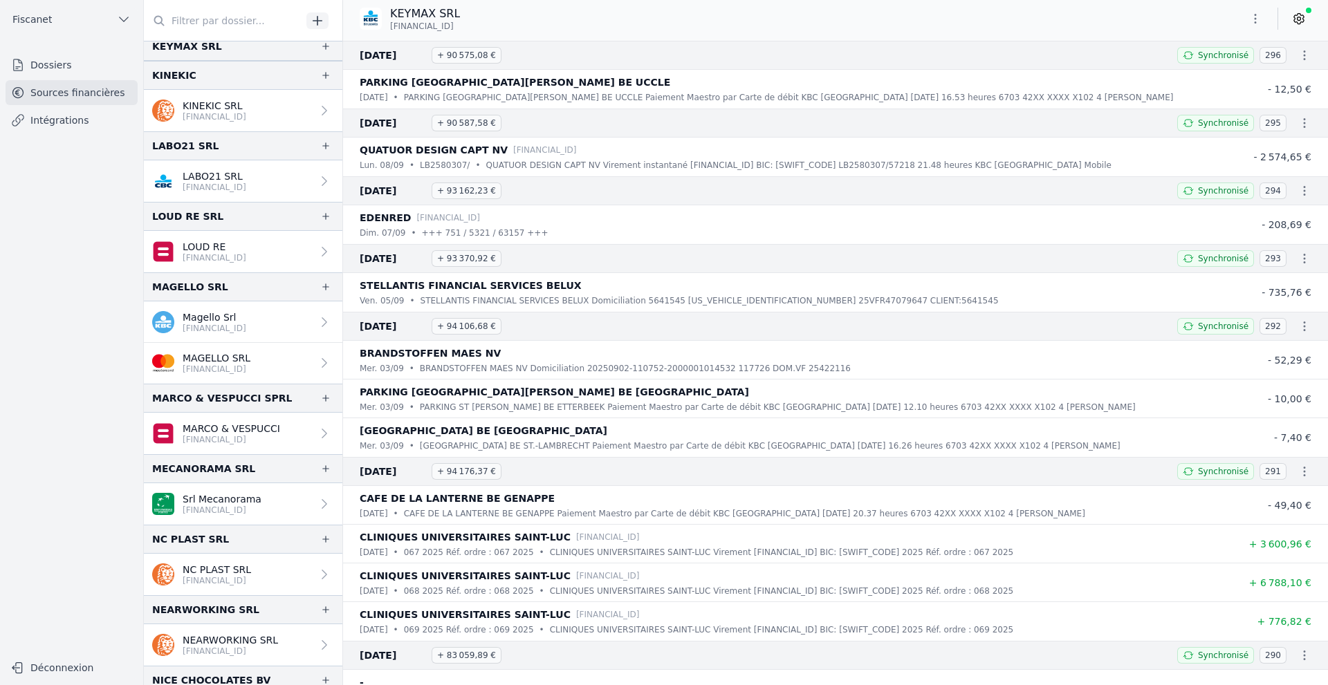
click at [306, 241] on link "LOUD RE [FINANCIAL_ID]" at bounding box center [243, 251] width 198 height 41
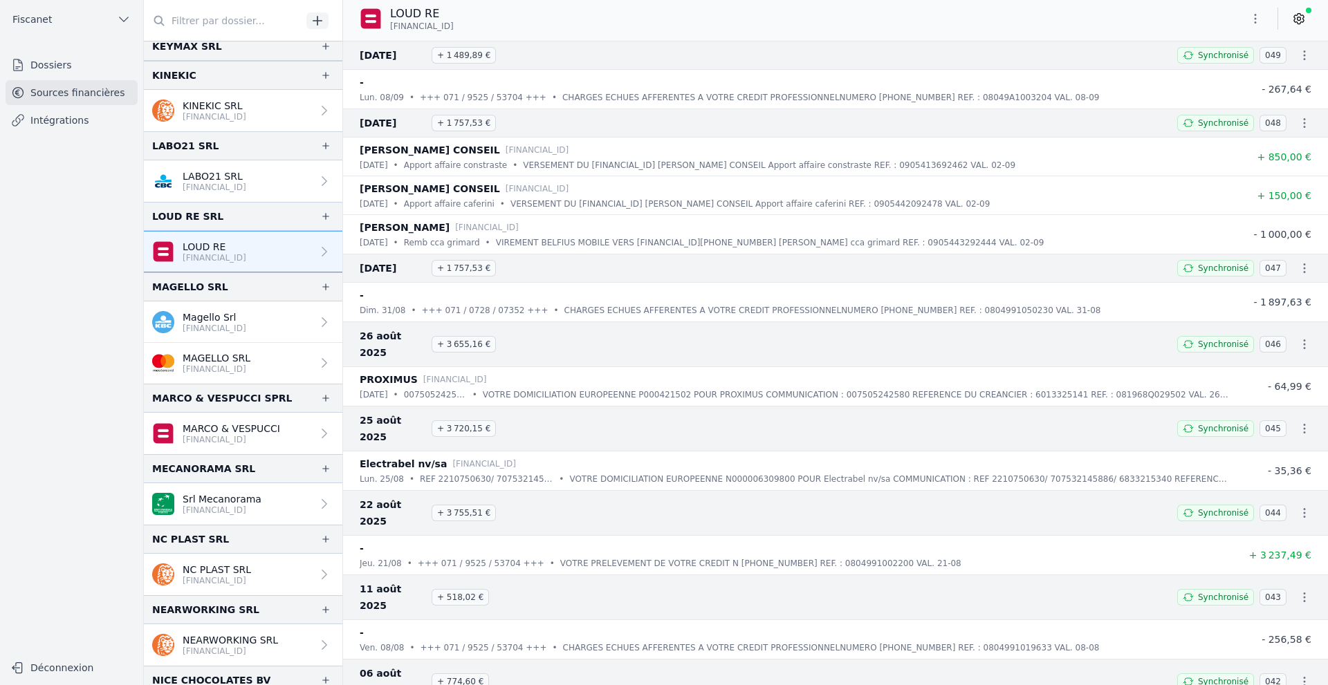
click at [1095, 17] on link at bounding box center [1298, 19] width 25 height 22
